Goal: Task Accomplishment & Management: Manage account settings

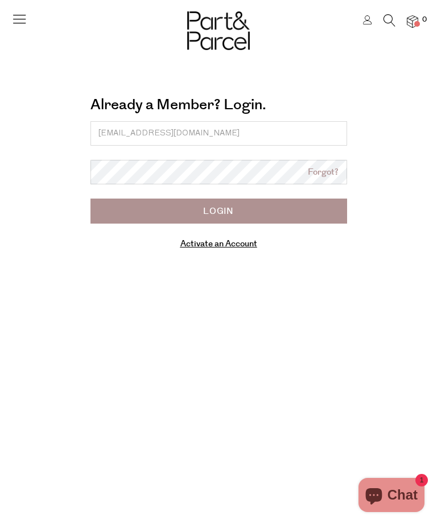
type input "[EMAIL_ADDRESS][DOMAIN_NAME]"
click at [244, 215] on input "Login" at bounding box center [218, 210] width 256 height 25
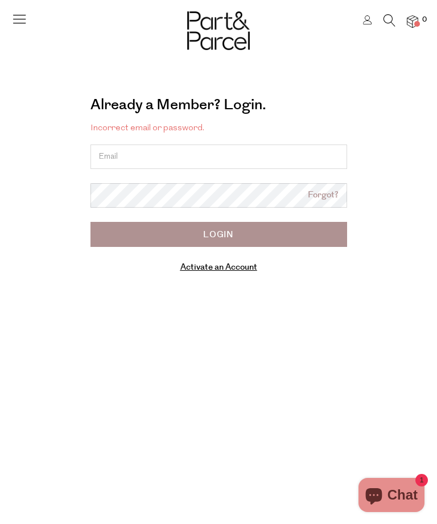
click at [253, 153] on input "email" at bounding box center [218, 156] width 256 height 24
type input "paige_emmott27@hotmail.com"
click at [264, 243] on input "Login" at bounding box center [218, 234] width 256 height 25
click at [333, 194] on link "Forgot?" at bounding box center [323, 195] width 31 height 13
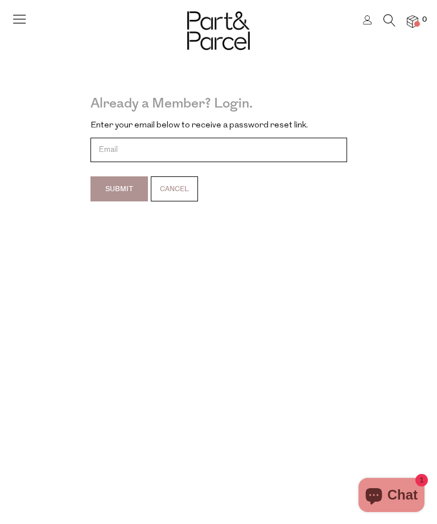
click at [299, 144] on input "email" at bounding box center [218, 150] width 256 height 24
type input "paige_emmott27@hotmail.com"
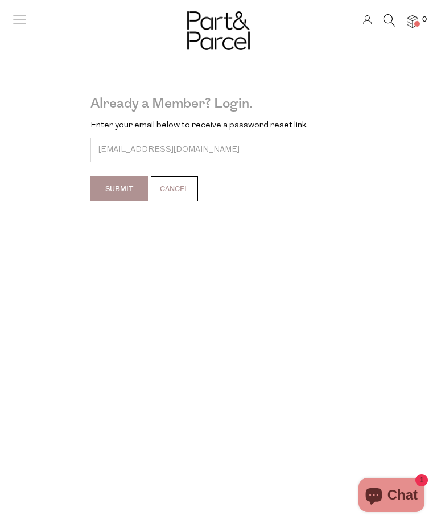
click at [131, 189] on input "Submit" at bounding box center [118, 188] width 57 height 25
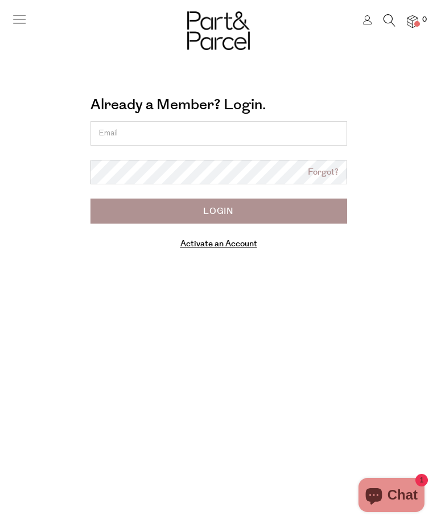
click at [323, 175] on link "Forgot?" at bounding box center [323, 171] width 31 height 13
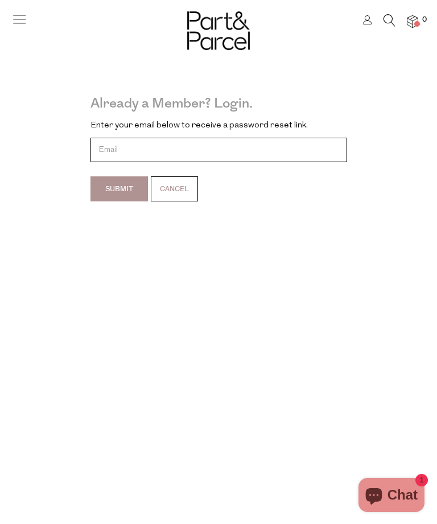
click at [269, 152] on input "email" at bounding box center [218, 150] width 256 height 24
type input "paige_emmott27@hotmail.com"
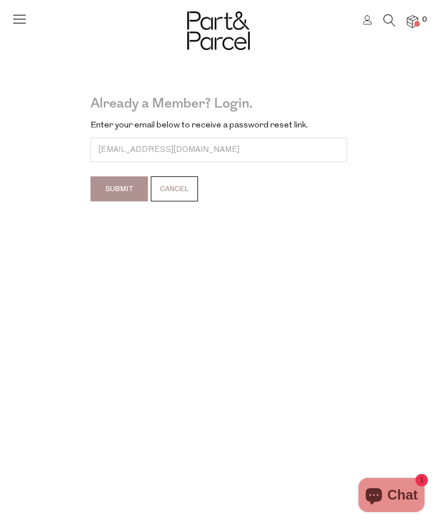
click at [118, 189] on input "Submit" at bounding box center [118, 188] width 57 height 25
